Goal: Task Accomplishment & Management: Complete application form

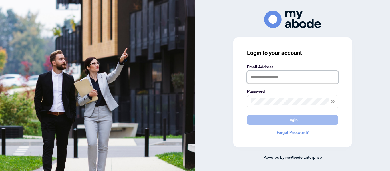
type input "**********"
click at [312, 120] on button "Login" at bounding box center [292, 120] width 91 height 10
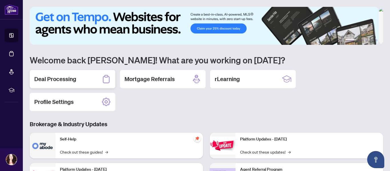
click at [50, 79] on h2 "Deal Processing" at bounding box center [55, 79] width 42 height 8
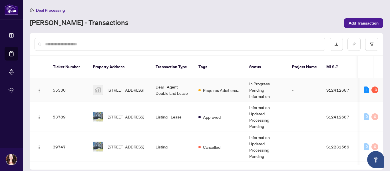
click at [122, 87] on span "[STREET_ADDRESS]" at bounding box center [126, 90] width 37 height 6
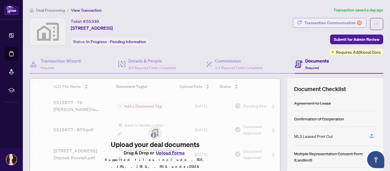
click at [330, 19] on div "Transaction Communication 10" at bounding box center [333, 22] width 58 height 9
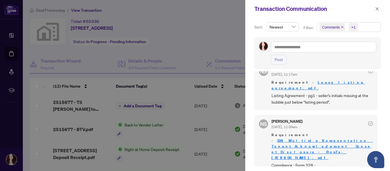
scroll to position [364, 0]
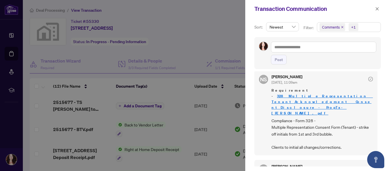
click at [370, 80] on icon "check-circle" at bounding box center [371, 79] width 2 height 2
click at [200, 26] on div at bounding box center [195, 85] width 390 height 171
click at [378, 9] on icon "close" at bounding box center [377, 9] width 4 height 4
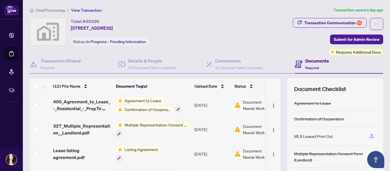
scroll to position [68, 0]
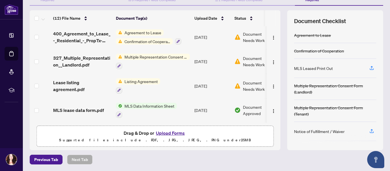
click at [174, 132] on button "Upload Forms" at bounding box center [170, 132] width 32 height 7
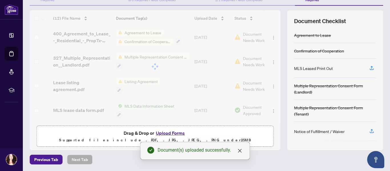
scroll to position [0, 0]
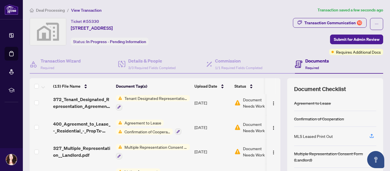
click at [276, 88] on th at bounding box center [278, 86] width 5 height 16
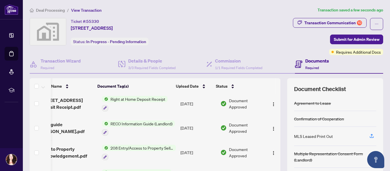
scroll to position [0, 20]
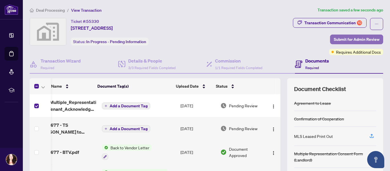
click at [354, 38] on span "Submit for Admin Review" at bounding box center [357, 39] width 46 height 9
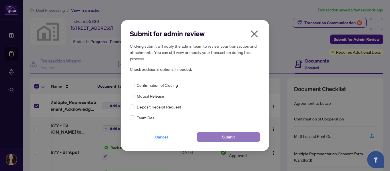
click at [232, 137] on span "Submit" at bounding box center [228, 136] width 13 height 9
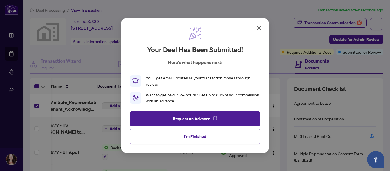
click at [259, 27] on icon at bounding box center [258, 28] width 7 height 7
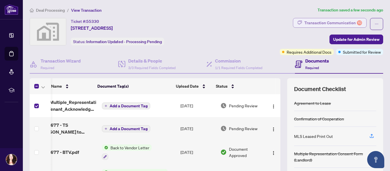
click at [319, 22] on div "Transaction Communication 10" at bounding box center [333, 22] width 58 height 9
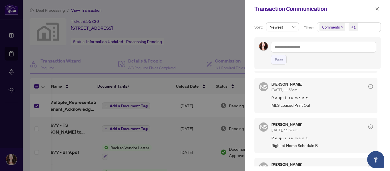
scroll to position [224, 0]
click at [377, 9] on icon "close" at bounding box center [377, 8] width 3 height 3
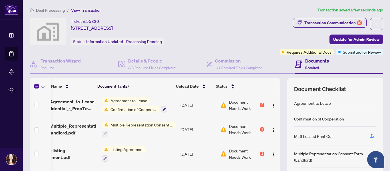
scroll to position [68, 0]
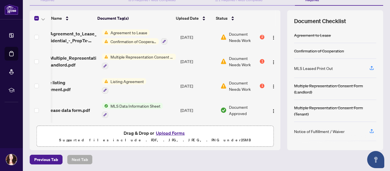
click at [173, 133] on button "Upload Forms" at bounding box center [170, 132] width 32 height 7
click at [173, 132] on button "Upload Forms" at bounding box center [170, 132] width 32 height 7
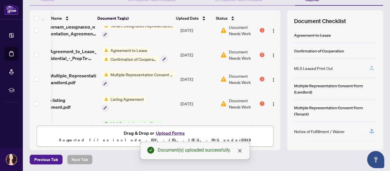
click at [369, 68] on icon "button" at bounding box center [371, 67] width 5 height 5
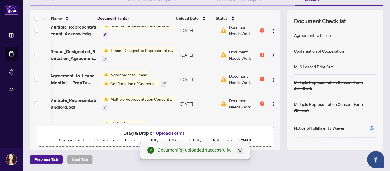
click at [239, 151] on icon "close" at bounding box center [239, 150] width 5 height 5
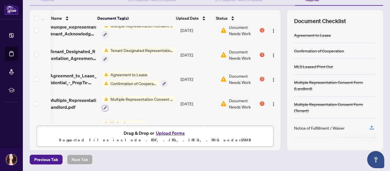
click at [103, 107] on icon "button" at bounding box center [104, 107] width 3 height 3
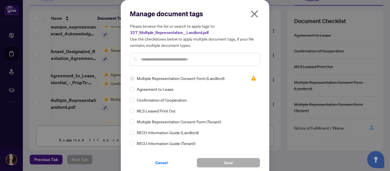
click at [252, 13] on icon "close" at bounding box center [254, 14] width 7 height 7
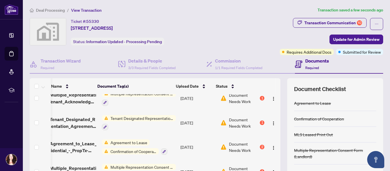
scroll to position [136, 20]
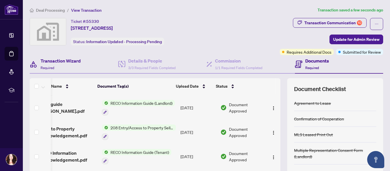
click at [100, 59] on div "Transaction Wizard Required" at bounding box center [74, 64] width 88 height 19
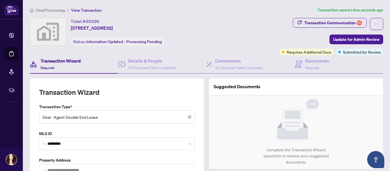
type input "**********"
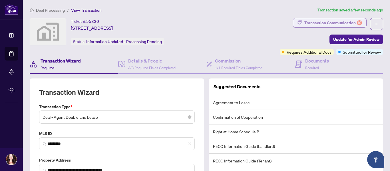
click at [317, 21] on div "Transaction Communication 10" at bounding box center [333, 22] width 58 height 9
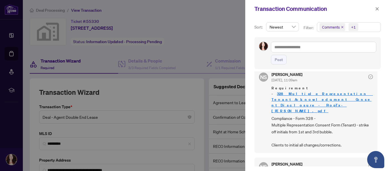
scroll to position [367, 0]
click at [370, 77] on icon "check-circle" at bounding box center [371, 76] width 2 height 2
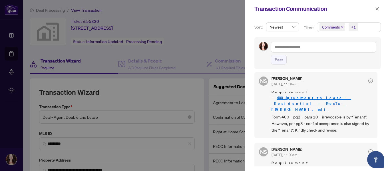
scroll to position [588, 0]
click at [377, 9] on icon "close" at bounding box center [377, 9] width 4 height 4
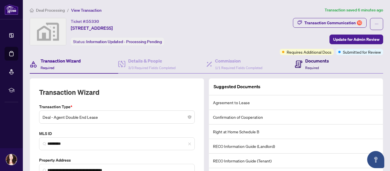
click at [305, 66] on span "Required" at bounding box center [312, 68] width 14 height 4
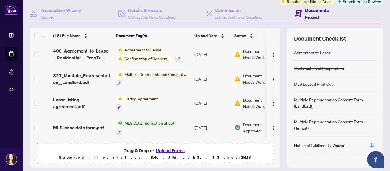
scroll to position [68, 0]
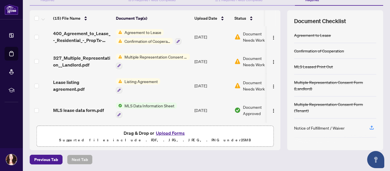
click at [171, 132] on button "Upload Forms" at bounding box center [170, 132] width 32 height 7
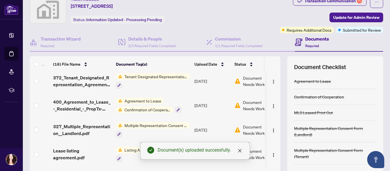
scroll to position [0, 0]
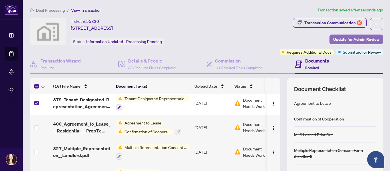
click at [354, 41] on span "Update for Admin Review" at bounding box center [356, 39] width 46 height 9
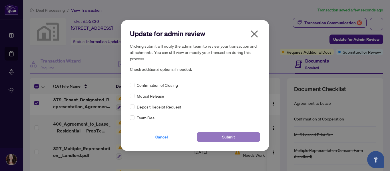
click at [226, 137] on span "Submit" at bounding box center [228, 136] width 13 height 9
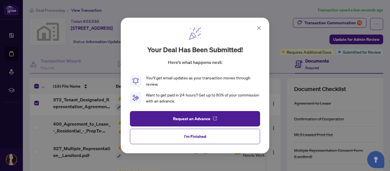
click at [260, 28] on icon at bounding box center [258, 28] width 7 height 7
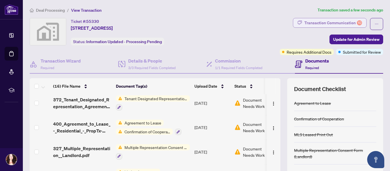
click at [314, 21] on div "Transaction Communication 10" at bounding box center [333, 22] width 58 height 9
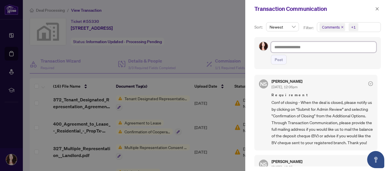
click at [321, 48] on textarea at bounding box center [323, 47] width 105 height 11
type textarea "*"
type textarea "**"
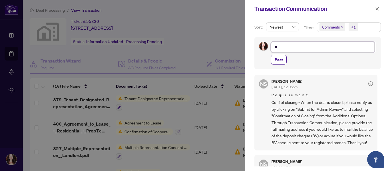
type textarea "***"
type textarea "**"
type textarea "***"
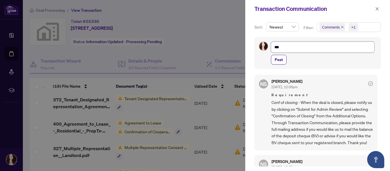
type textarea "***"
click at [280, 58] on span "Post" at bounding box center [279, 59] width 8 height 9
type textarea "**********"
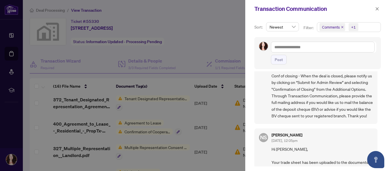
scroll to position [63, 0]
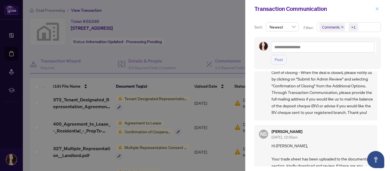
click at [378, 9] on icon "close" at bounding box center [377, 8] width 3 height 3
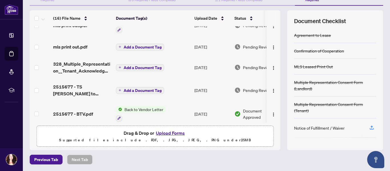
scroll to position [42, 0]
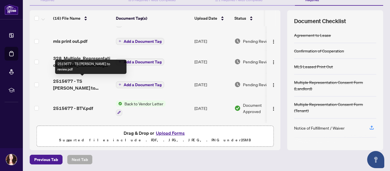
click at [68, 81] on span "2515677 - TS [PERSON_NAME] to review.pdf" at bounding box center [82, 85] width 58 height 14
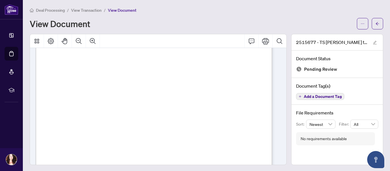
scroll to position [163, 0]
click at [373, 42] on icon "edit" at bounding box center [375, 43] width 4 height 4
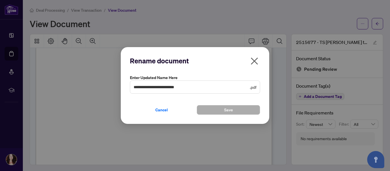
click at [254, 60] on icon "close" at bounding box center [254, 61] width 9 height 9
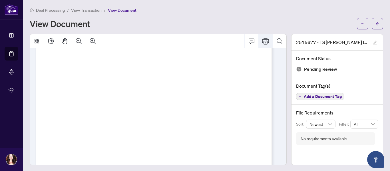
click at [262, 41] on icon "Print" at bounding box center [265, 41] width 7 height 7
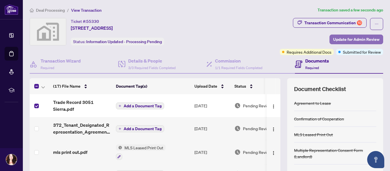
click at [347, 39] on span "Update for Admin Review" at bounding box center [356, 39] width 46 height 9
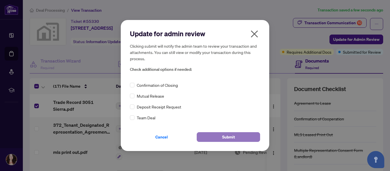
click at [226, 137] on span "Submit" at bounding box center [228, 136] width 13 height 9
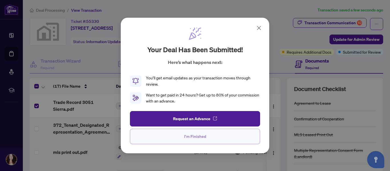
click at [210, 136] on button "I'm Finished" at bounding box center [195, 136] width 130 height 15
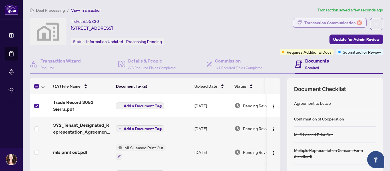
click at [307, 23] on div "Transaction Communication 10" at bounding box center [333, 22] width 58 height 9
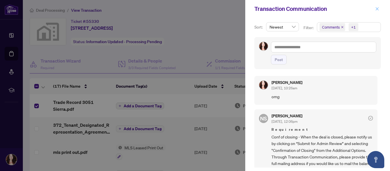
click at [377, 9] on icon "close" at bounding box center [377, 8] width 3 height 3
